Goal: Book appointment/travel/reservation

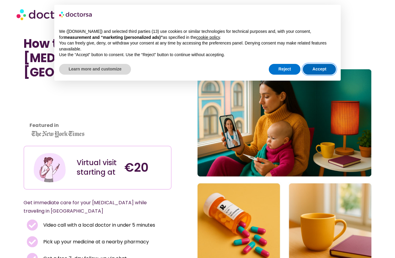
click at [315, 67] on button "Accept" at bounding box center [319, 69] width 33 height 11
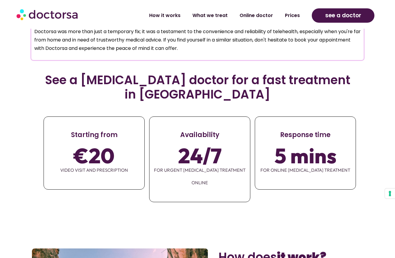
scroll to position [749, 0]
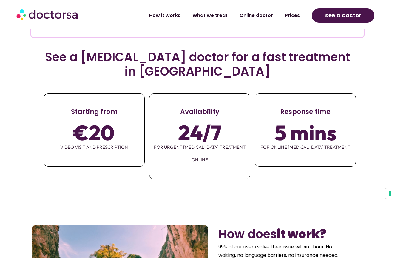
click at [251, 144] on section "See a [MEDICAL_DATA] doctor for a fast treatment in [GEOGRAPHIC_DATA] Starting …" at bounding box center [197, 125] width 395 height 168
click at [283, 124] on span "5 mins" at bounding box center [306, 132] width 62 height 17
click at [295, 117] on div "5 mins for ONLINE [MEDICAL_DATA] TREATMENT" at bounding box center [305, 139] width 101 height 44
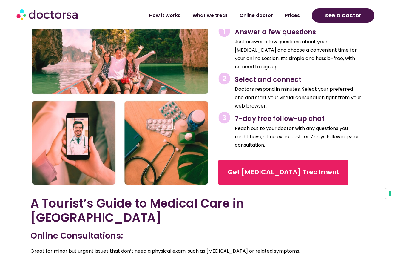
scroll to position [990, 0]
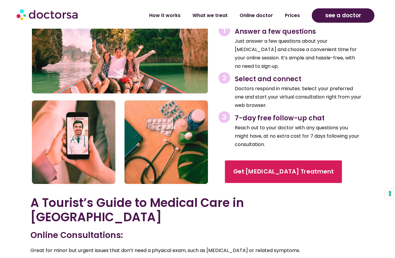
click at [291, 167] on span "Get [MEDICAL_DATA] Treatment" at bounding box center [283, 171] width 101 height 9
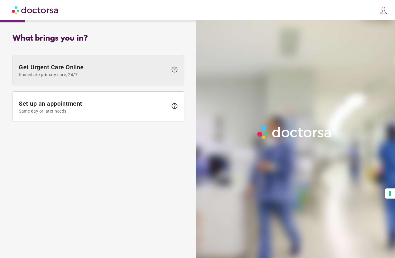
click at [119, 74] on span "Immediate primary care, 24/7" at bounding box center [93, 74] width 149 height 5
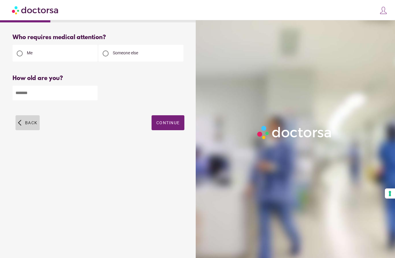
click at [26, 118] on span "button" at bounding box center [28, 122] width 24 height 15
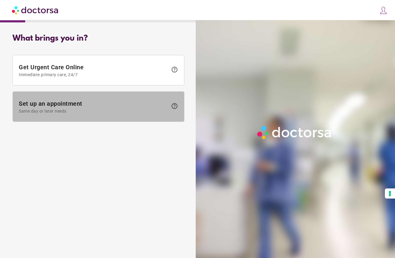
click at [107, 98] on span at bounding box center [98, 107] width 171 height 30
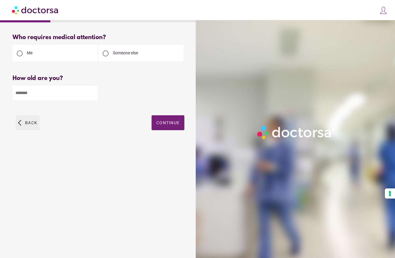
click at [30, 124] on span "Back" at bounding box center [31, 122] width 12 height 5
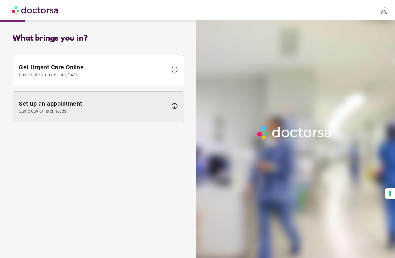
click at [105, 116] on span at bounding box center [98, 107] width 171 height 30
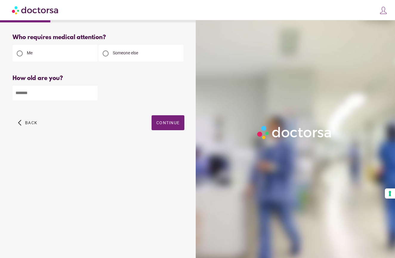
click at [51, 95] on input "number" at bounding box center [55, 93] width 85 height 15
type input "**"
click at [162, 123] on span "Continue" at bounding box center [167, 122] width 23 height 5
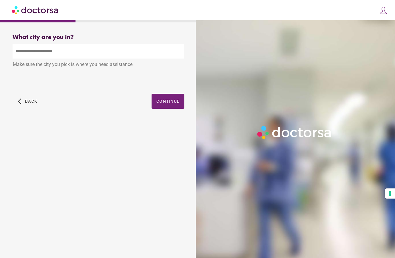
click at [92, 50] on input "text" at bounding box center [99, 51] width 172 height 15
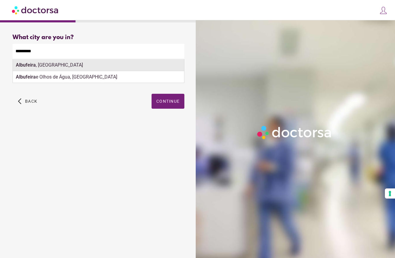
click at [82, 68] on div "Albufeira , Portugal" at bounding box center [98, 65] width 171 height 12
type input "**********"
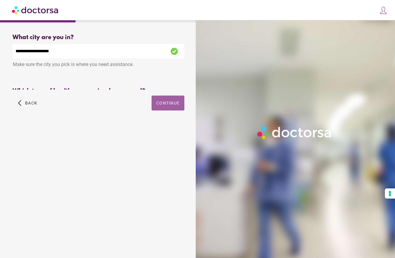
click at [174, 103] on button "Continue" at bounding box center [168, 103] width 33 height 15
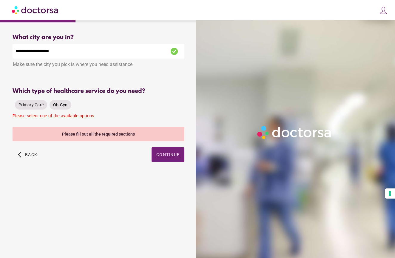
click at [61, 107] on span "Ob-Gyn" at bounding box center [60, 104] width 15 height 5
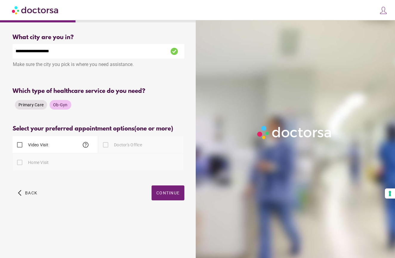
click at [31, 105] on span "Primary Care" at bounding box center [31, 104] width 25 height 5
click at [110, 104] on div "Primary Care Ob-Gyn" at bounding box center [99, 105] width 172 height 14
click at [70, 104] on div "Ob-Gyn" at bounding box center [61, 105] width 22 height 10
click at [85, 148] on span "help" at bounding box center [85, 144] width 7 height 7
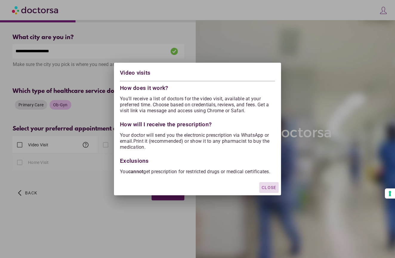
click at [266, 190] on span "Close" at bounding box center [269, 187] width 15 height 5
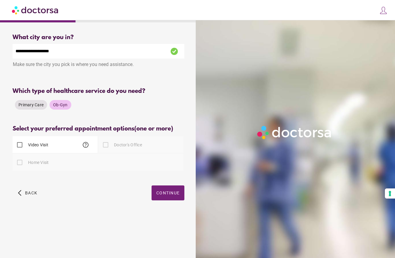
click at [153, 122] on div "**********" at bounding box center [98, 123] width 191 height 189
